Goal: Task Accomplishment & Management: Use online tool/utility

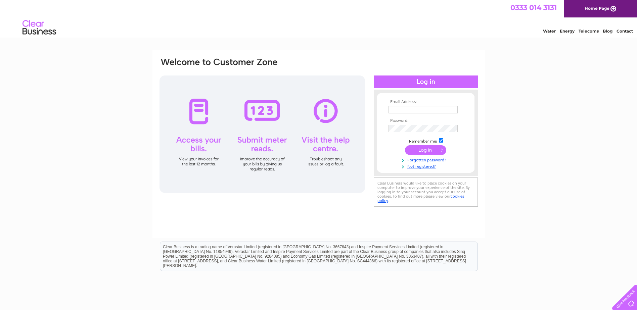
click at [396, 111] on input "text" at bounding box center [423, 109] width 69 height 7
type input "[PERSON_NAME][EMAIL_ADDRESS][DOMAIN_NAME]"
click at [405, 146] on input "submit" at bounding box center [425, 150] width 41 height 9
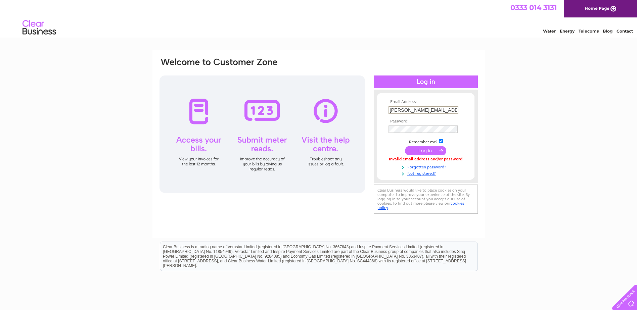
drag, startPoint x: 407, startPoint y: 109, endPoint x: 352, endPoint y: 90, distance: 58.2
click at [363, 108] on div "Email Address: pauline@alexduffandpartners.co.uk Password:" at bounding box center [319, 136] width 320 height 159
type input "[EMAIL_ADDRESS][DOMAIN_NAME]"
click at [434, 148] on input "submit" at bounding box center [425, 150] width 41 height 9
click at [405, 146] on input "submit" at bounding box center [425, 150] width 41 height 9
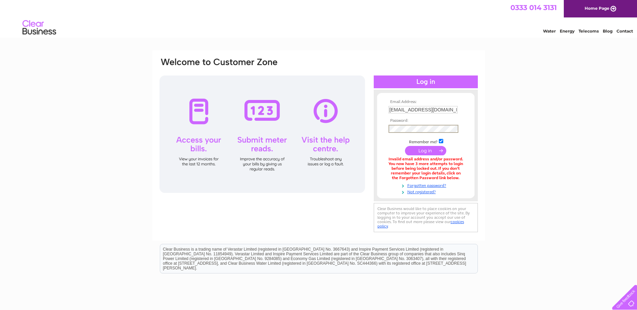
click at [405, 146] on input "submit" at bounding box center [425, 150] width 41 height 9
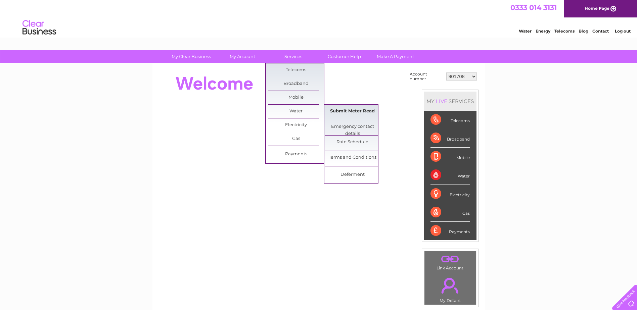
click at [344, 109] on link "Submit Meter Read" at bounding box center [352, 111] width 55 height 13
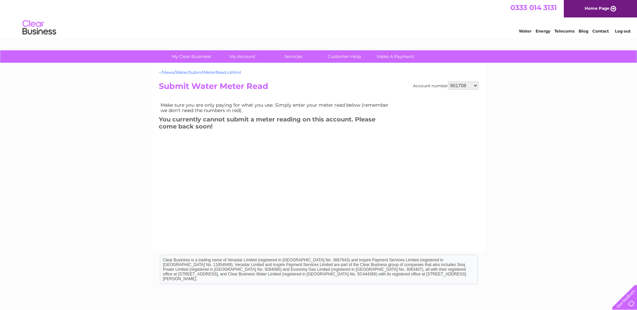
click at [197, 72] on link "~/Views/Water/SubmitMeterRead.cshtml" at bounding box center [200, 72] width 82 height 5
click at [474, 85] on select "901708 1134800 30277241" at bounding box center [463, 86] width 31 height 8
select select "30277241"
click at [448, 82] on select "901708 1134800 30277241" at bounding box center [463, 86] width 31 height 8
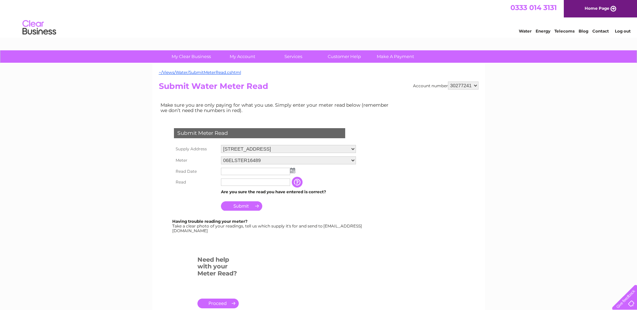
click at [294, 171] on img at bounding box center [292, 170] width 5 height 5
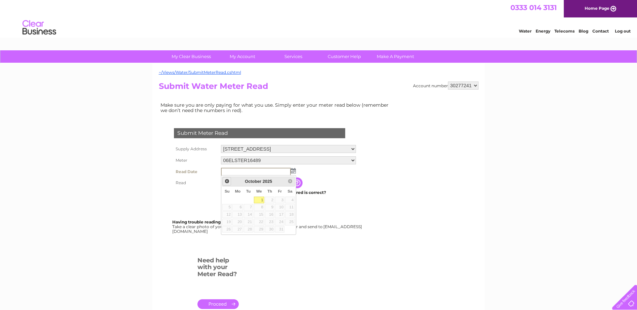
click at [227, 181] on span "Prev" at bounding box center [226, 181] width 5 height 5
click at [248, 229] on link "30" at bounding box center [248, 229] width 9 height 7
type input "[DATE]"
click at [228, 183] on input "text" at bounding box center [256, 183] width 70 height 8
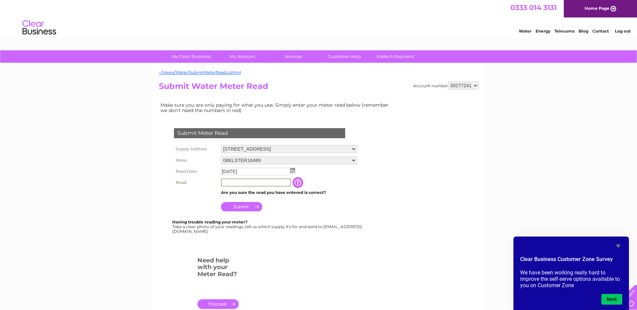
click at [235, 181] on input "text" at bounding box center [256, 183] width 70 height 8
click at [243, 207] on input "Submit" at bounding box center [241, 206] width 41 height 9
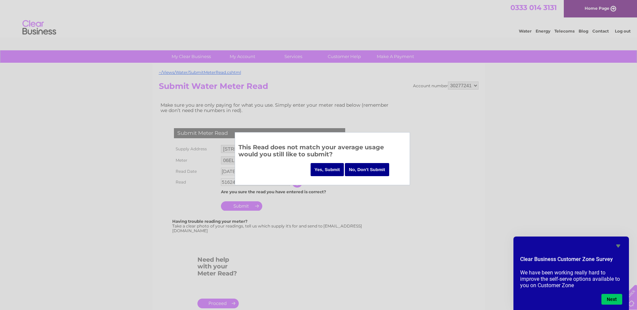
click at [371, 170] on input "No, Don't Submit" at bounding box center [367, 169] width 44 height 13
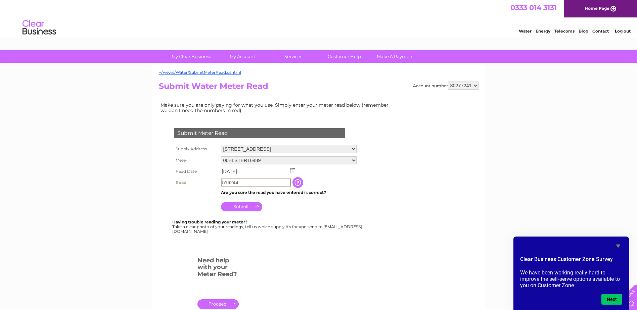
click at [230, 183] on input "516244" at bounding box center [256, 183] width 70 height 8
type input "515244"
click at [240, 205] on input "Submit" at bounding box center [241, 206] width 41 height 9
